Goal: Check status: Check status

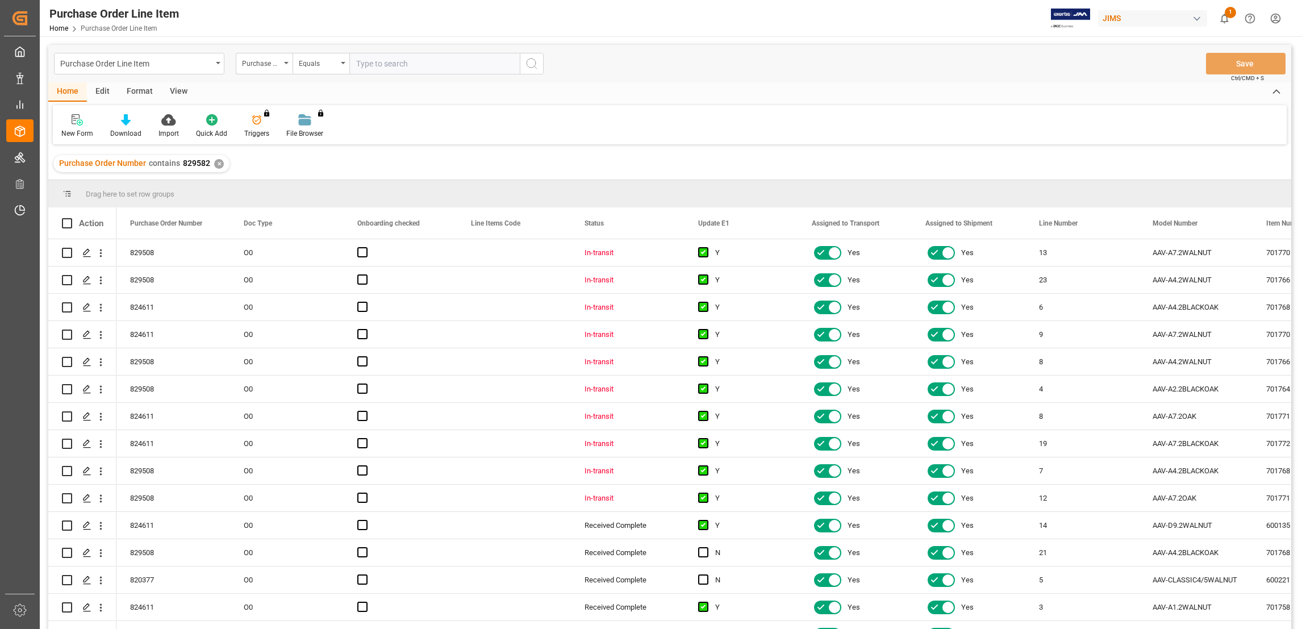
click at [400, 68] on input "text" at bounding box center [434, 64] width 170 height 22
type input "829582"
click at [531, 60] on icon "search button" at bounding box center [532, 64] width 14 height 14
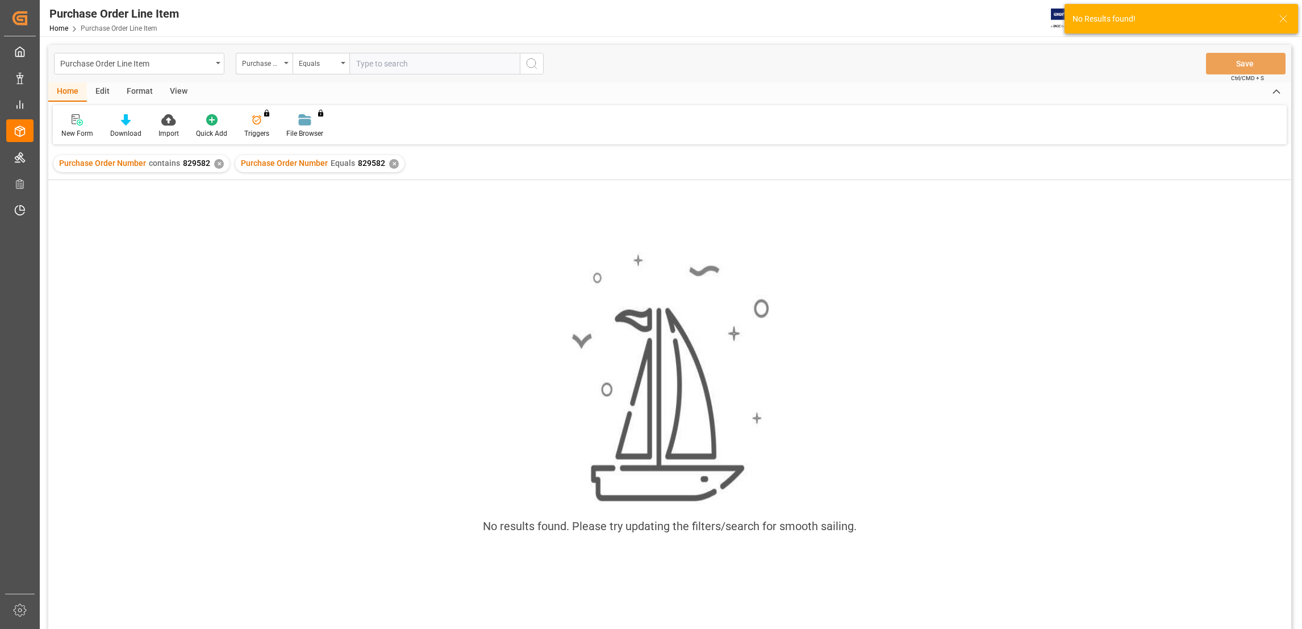
click at [214, 163] on div "✕" at bounding box center [219, 164] width 10 height 10
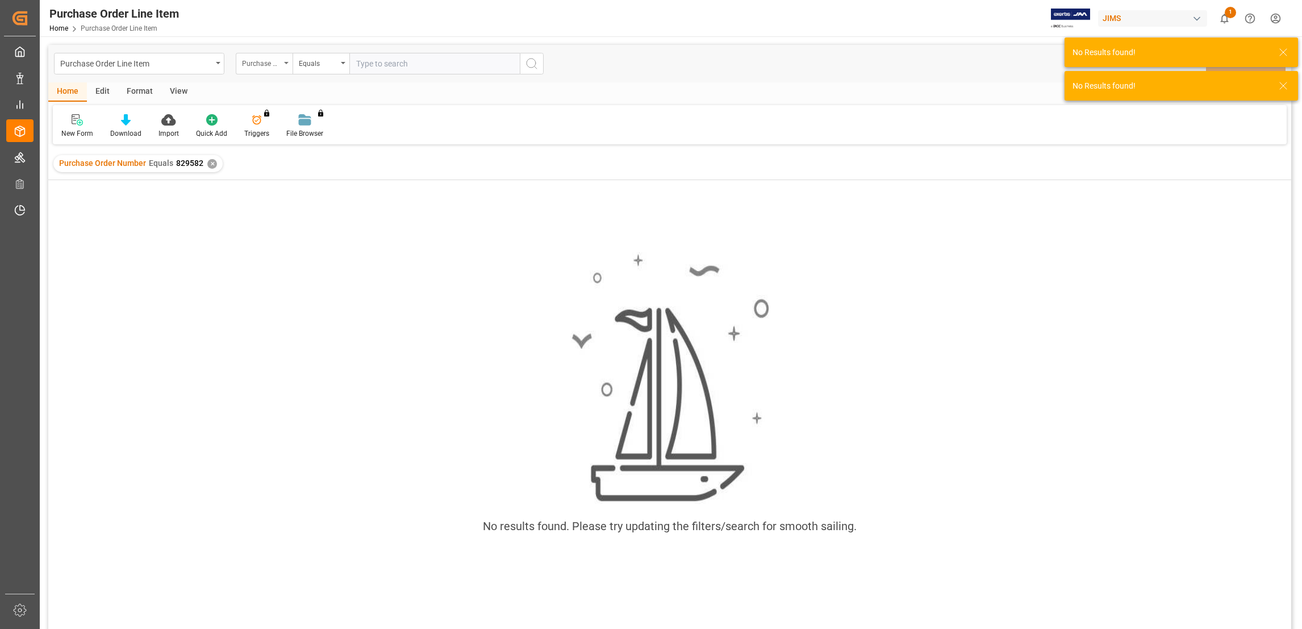
click at [287, 62] on icon "open menu" at bounding box center [286, 63] width 5 height 2
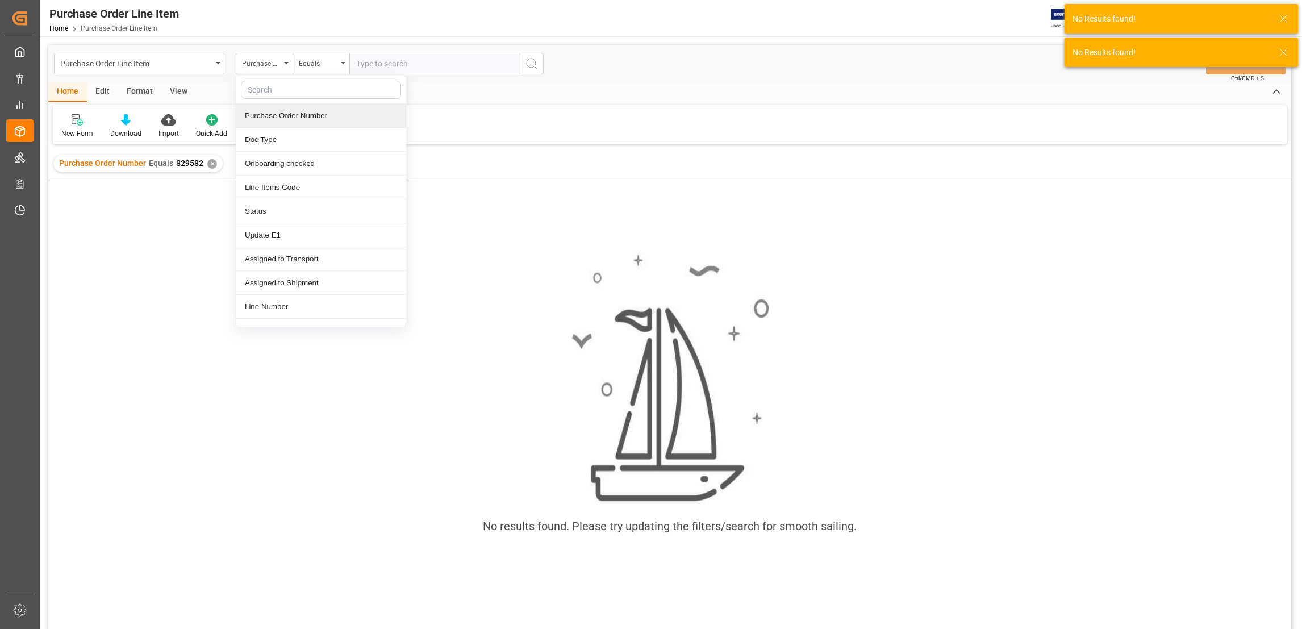
click at [299, 115] on div "Purchase Order Number" at bounding box center [320, 116] width 169 height 24
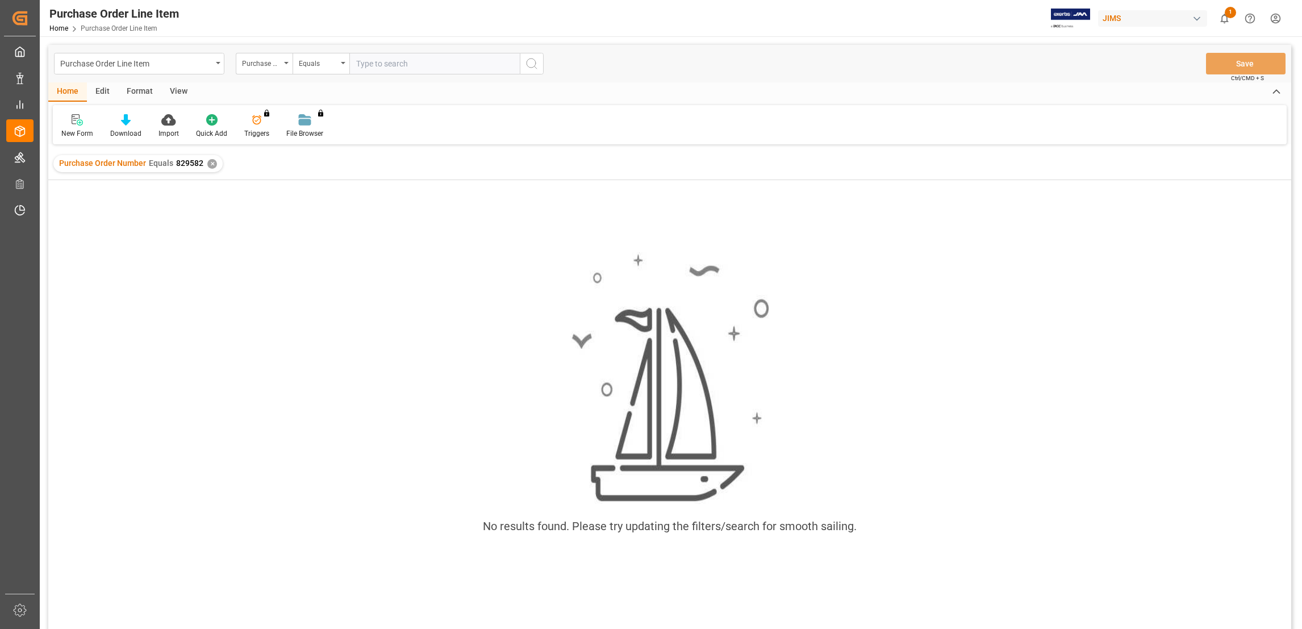
click at [549, 110] on div "New Form Download Import Quick Add Triggers You do not have permission for Trig…" at bounding box center [669, 124] width 1233 height 39
